Goal: Transaction & Acquisition: Purchase product/service

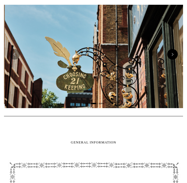
scroll to position [0, 179]
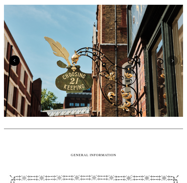
click at [12, 66] on button "Previous" at bounding box center [14, 60] width 11 height 11
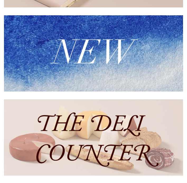
scroll to position [0, 0]
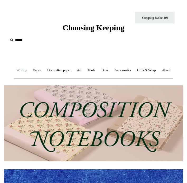
click at [30, 69] on link "Writing +" at bounding box center [22, 70] width 16 height 14
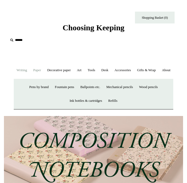
click at [40, 69] on link "Paper +" at bounding box center [37, 70] width 13 height 14
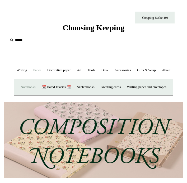
scroll to position [0, 179]
click at [38, 94] on link "Notebooks +" at bounding box center [28, 87] width 20 height 14
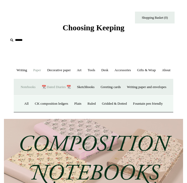
click at [73, 94] on link "📆 Dated Diaries 📆" at bounding box center [56, 87] width 34 height 14
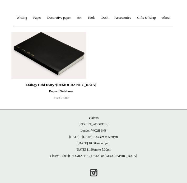
scroll to position [48, 0]
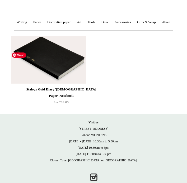
click at [49, 82] on img at bounding box center [48, 60] width 75 height 48
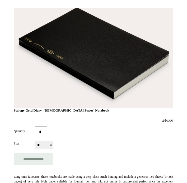
scroll to position [86, 0]
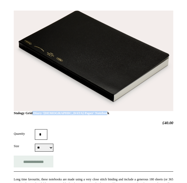
drag, startPoint x: 13, startPoint y: 125, endPoint x: 99, endPoint y: 126, distance: 86.4
click at [99, 126] on div "Stalogy Grid Diary 'Bible Paper' Notebook £40.00 Quantity * Size ** ** ** ** **…" at bounding box center [93, 170] width 187 height 326
copy h1 "Stalogy Grid Diary 'Bible Paper' Notebook"
